Goal: Transaction & Acquisition: Purchase product/service

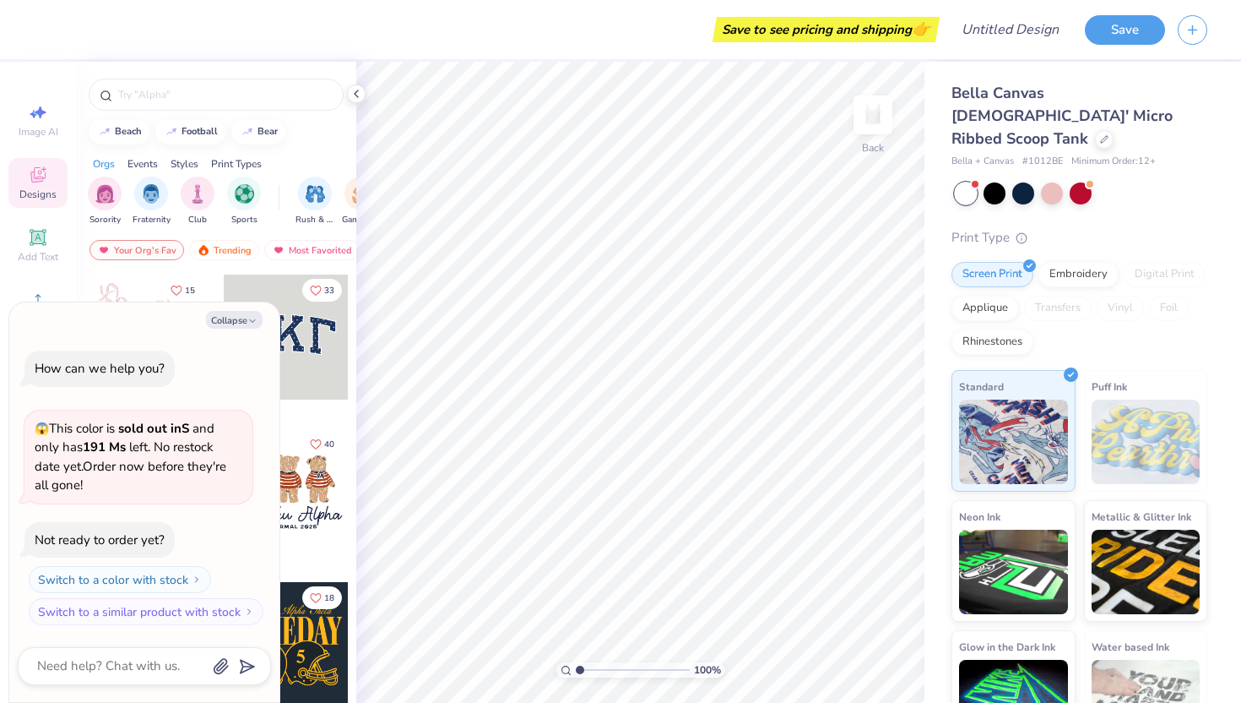
click at [296, 137] on div "beach football bear" at bounding box center [216, 131] width 280 height 25
click at [240, 324] on button "Collapse" at bounding box center [234, 320] width 57 height 18
type textarea "x"
